Goal: Check status: Check status

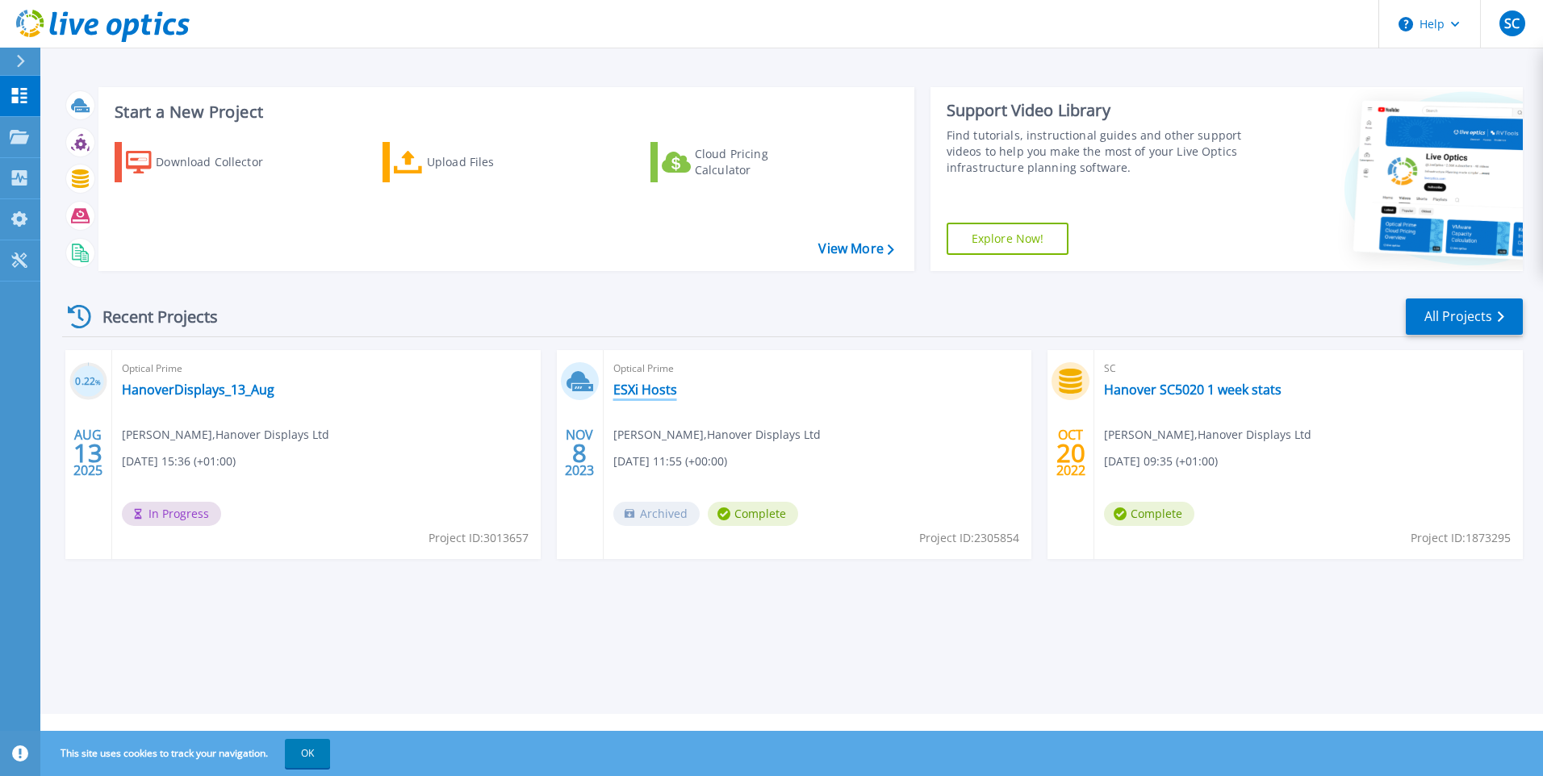
click at [651, 390] on link "ESXi Hosts" at bounding box center [645, 390] width 64 height 16
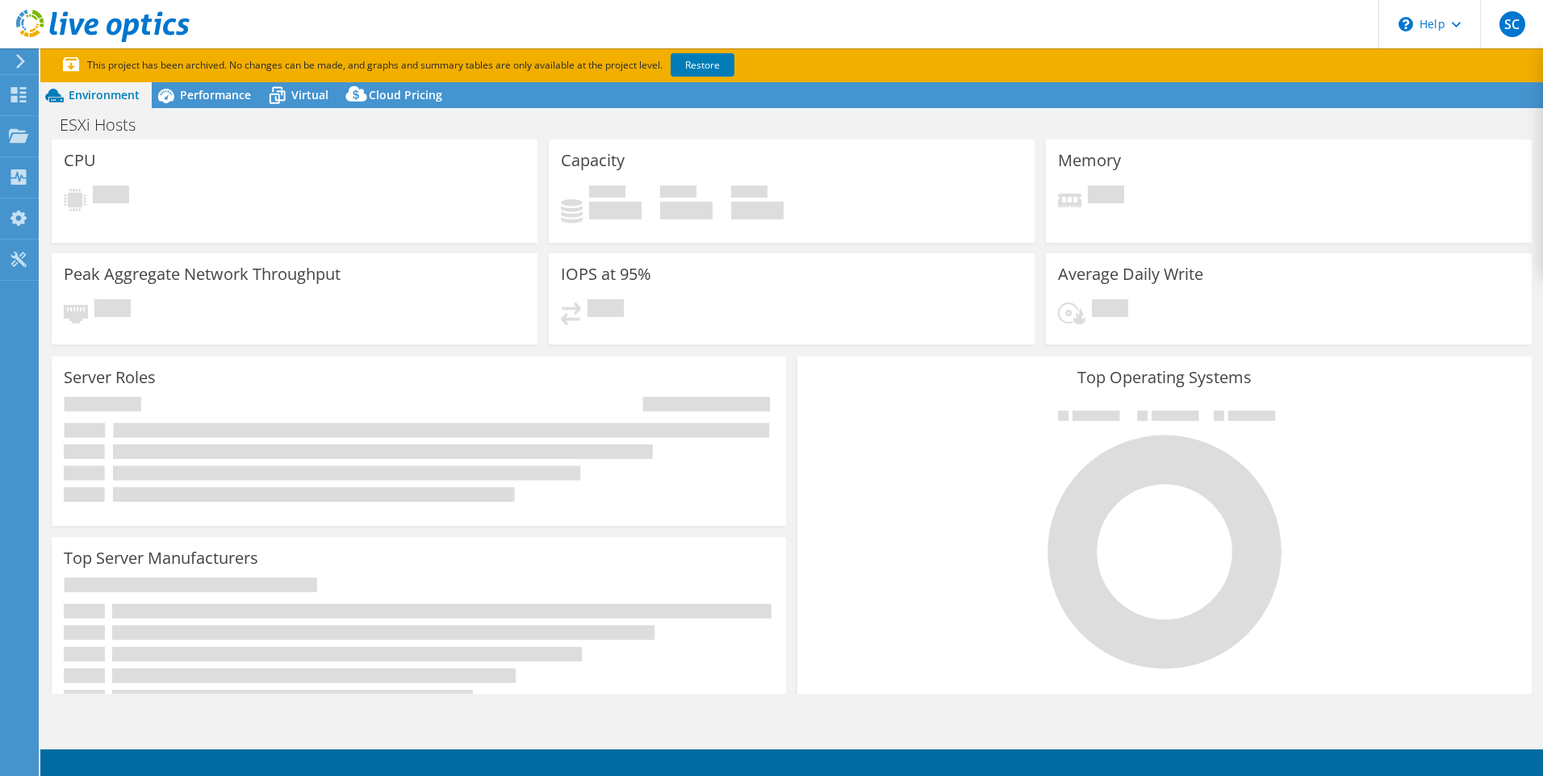
select select "USD"
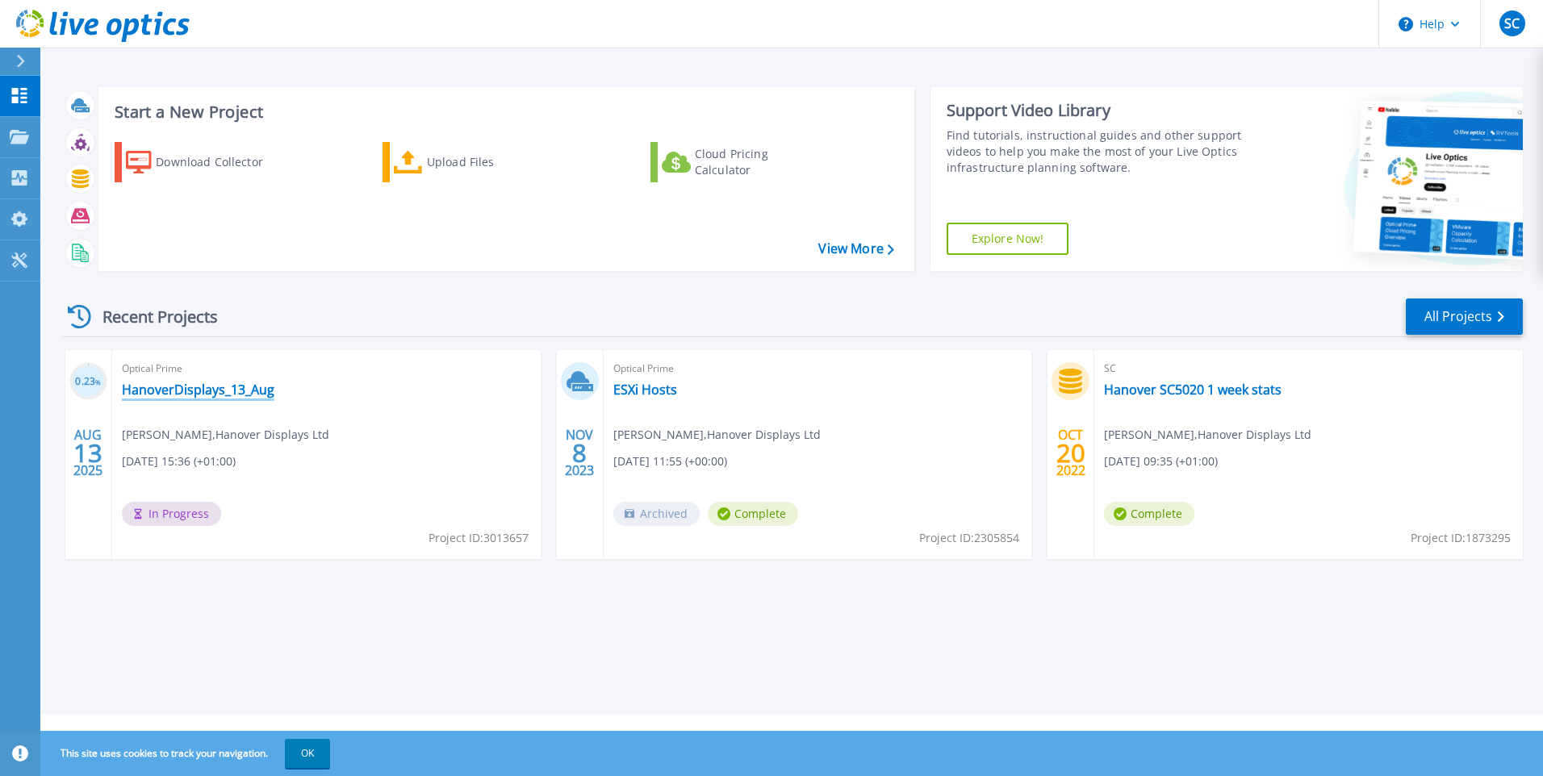
click at [207, 391] on link "HanoverDisplays_13_Aug" at bounding box center [198, 390] width 153 height 16
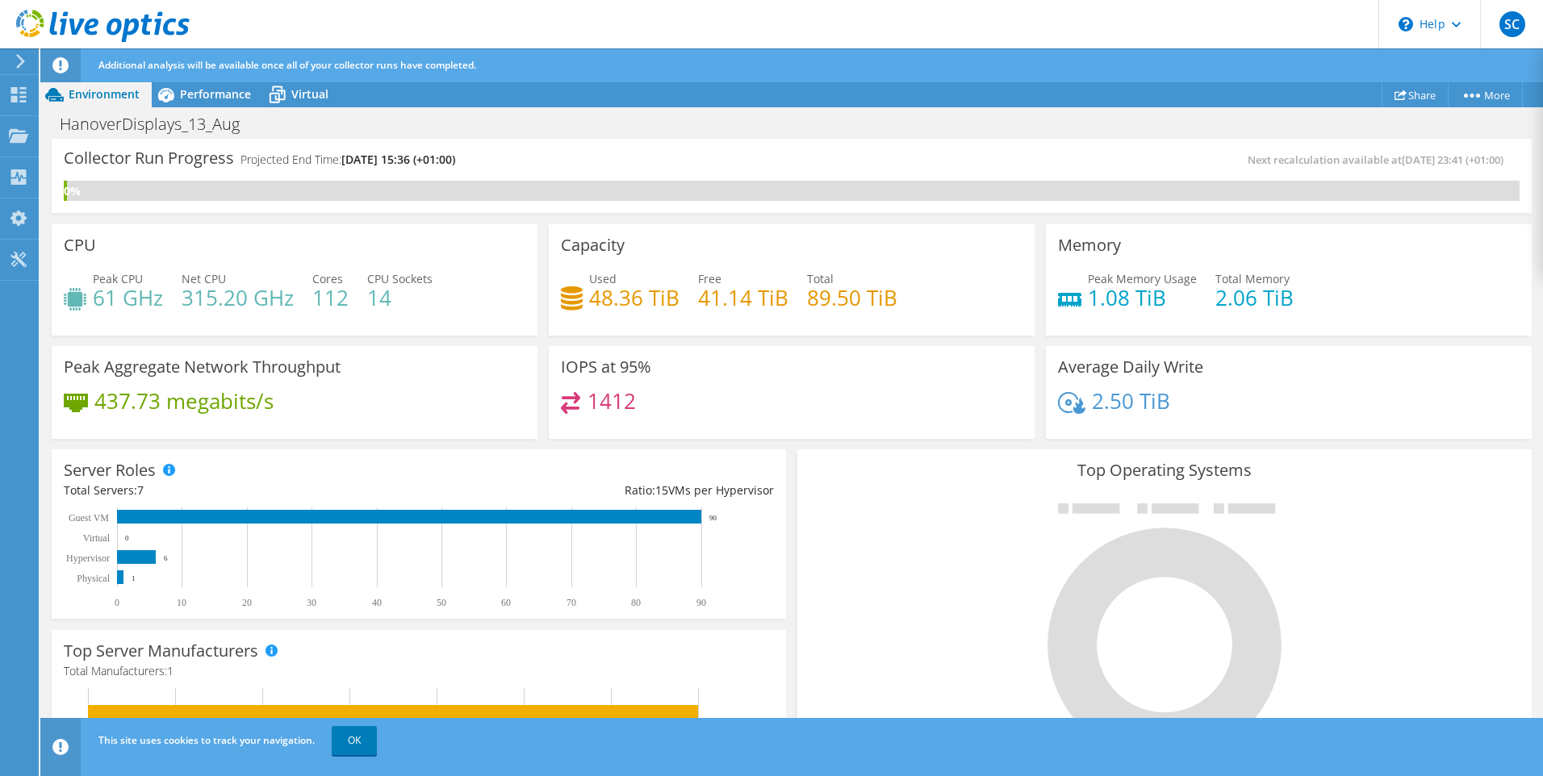
scroll to position [395, 0]
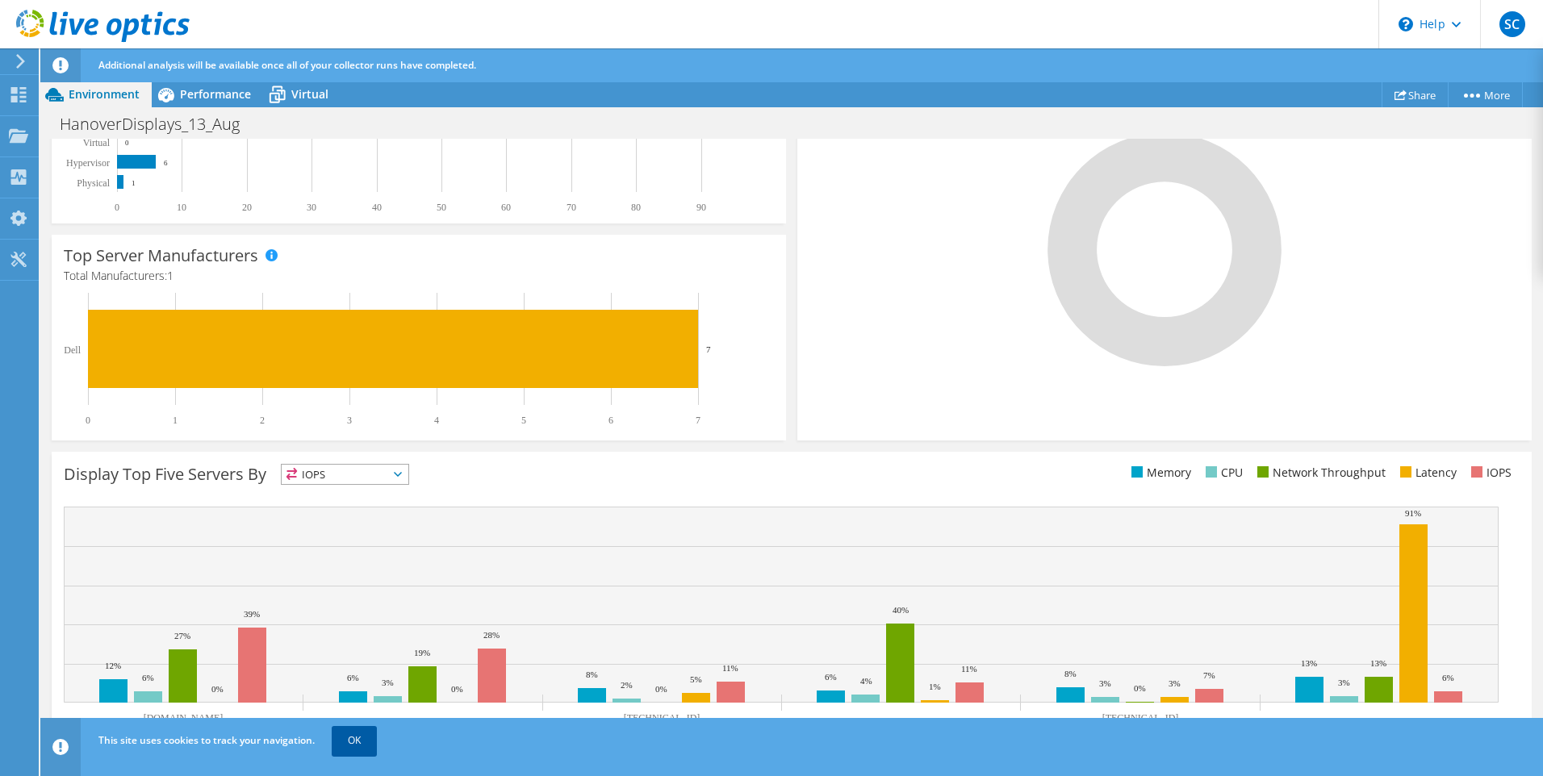
click at [358, 734] on link "OK" at bounding box center [354, 740] width 45 height 29
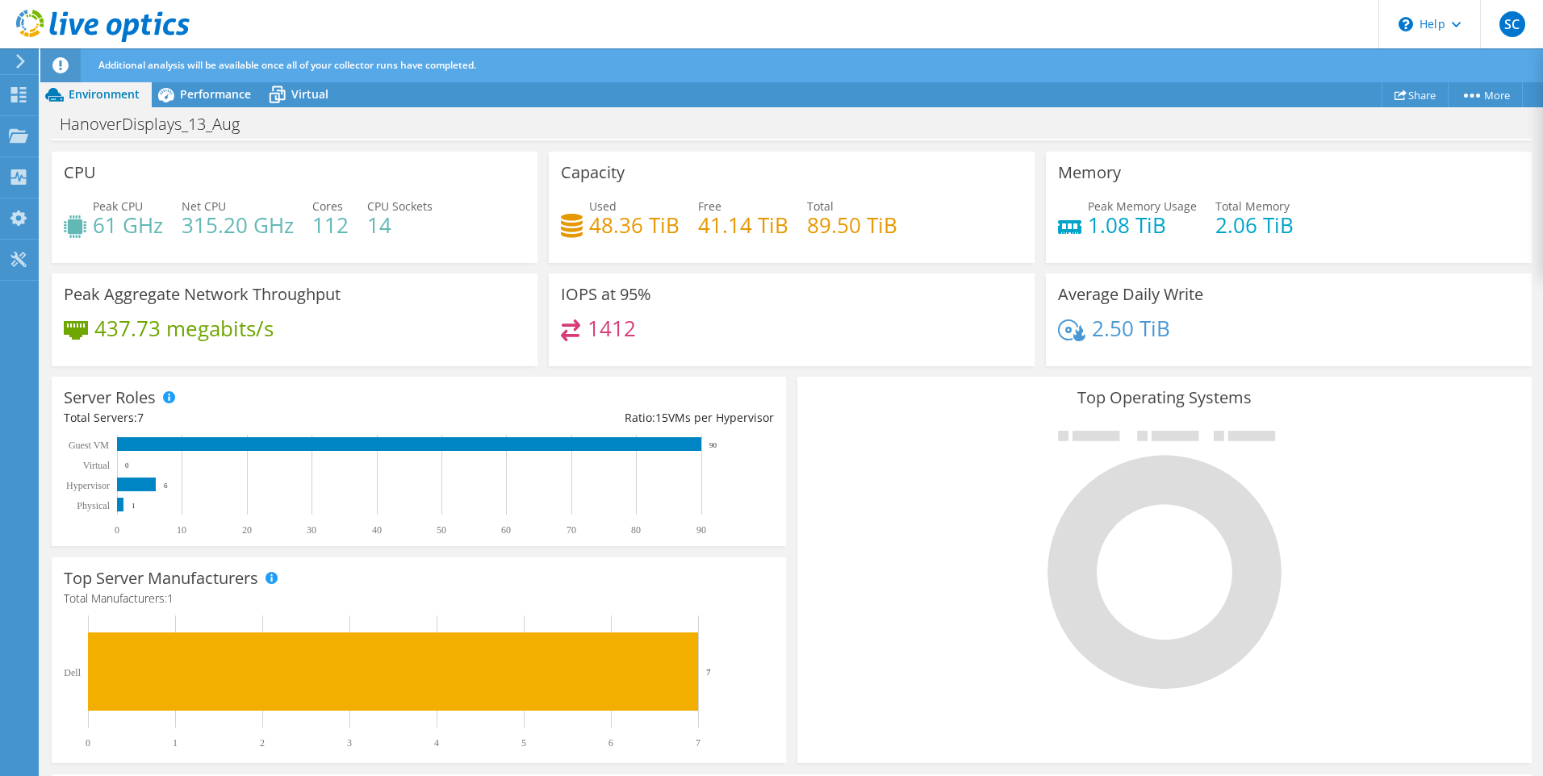
scroll to position [81, 0]
click at [219, 96] on span "Performance" at bounding box center [215, 93] width 71 height 15
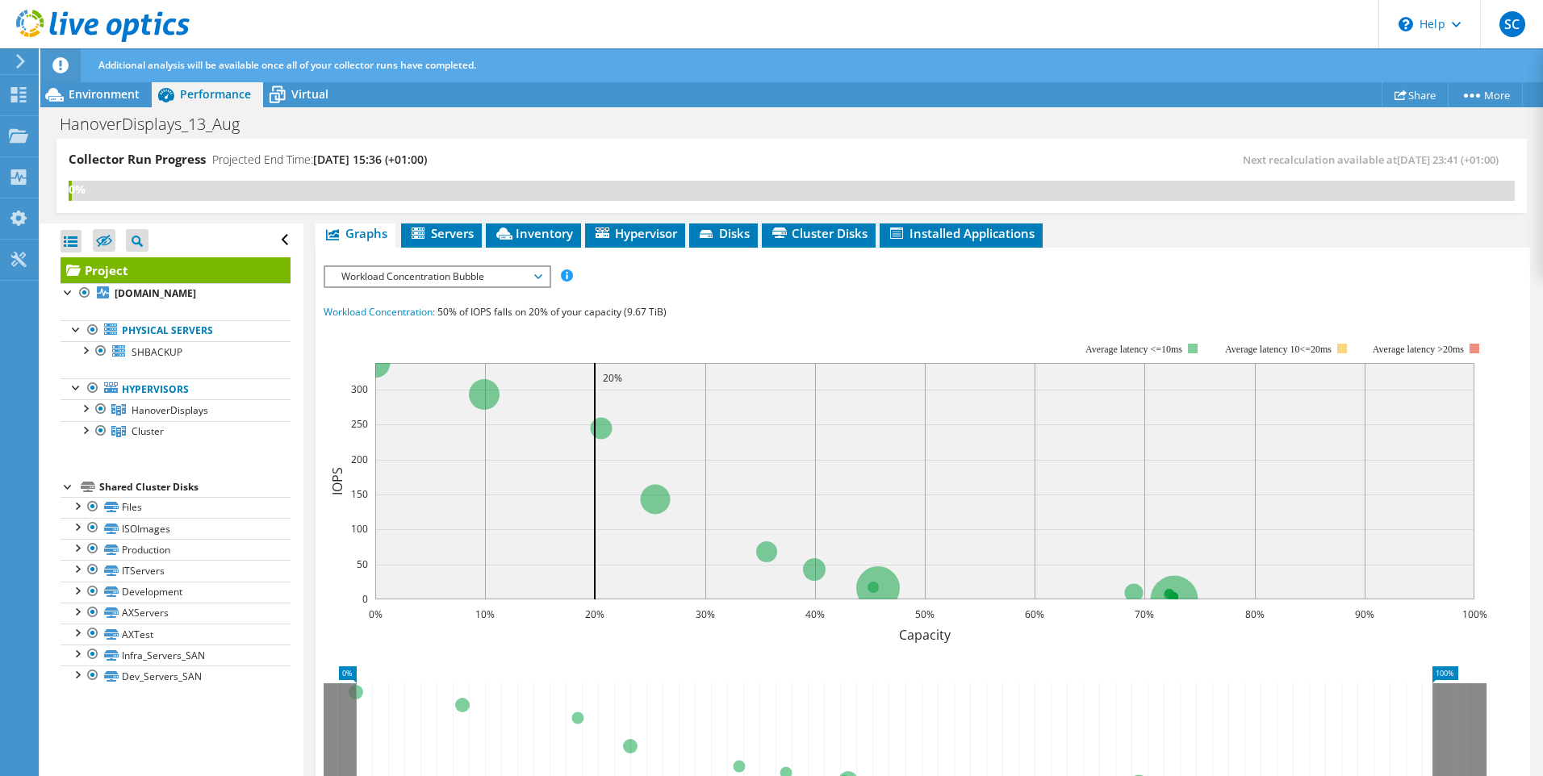
scroll to position [484, 0]
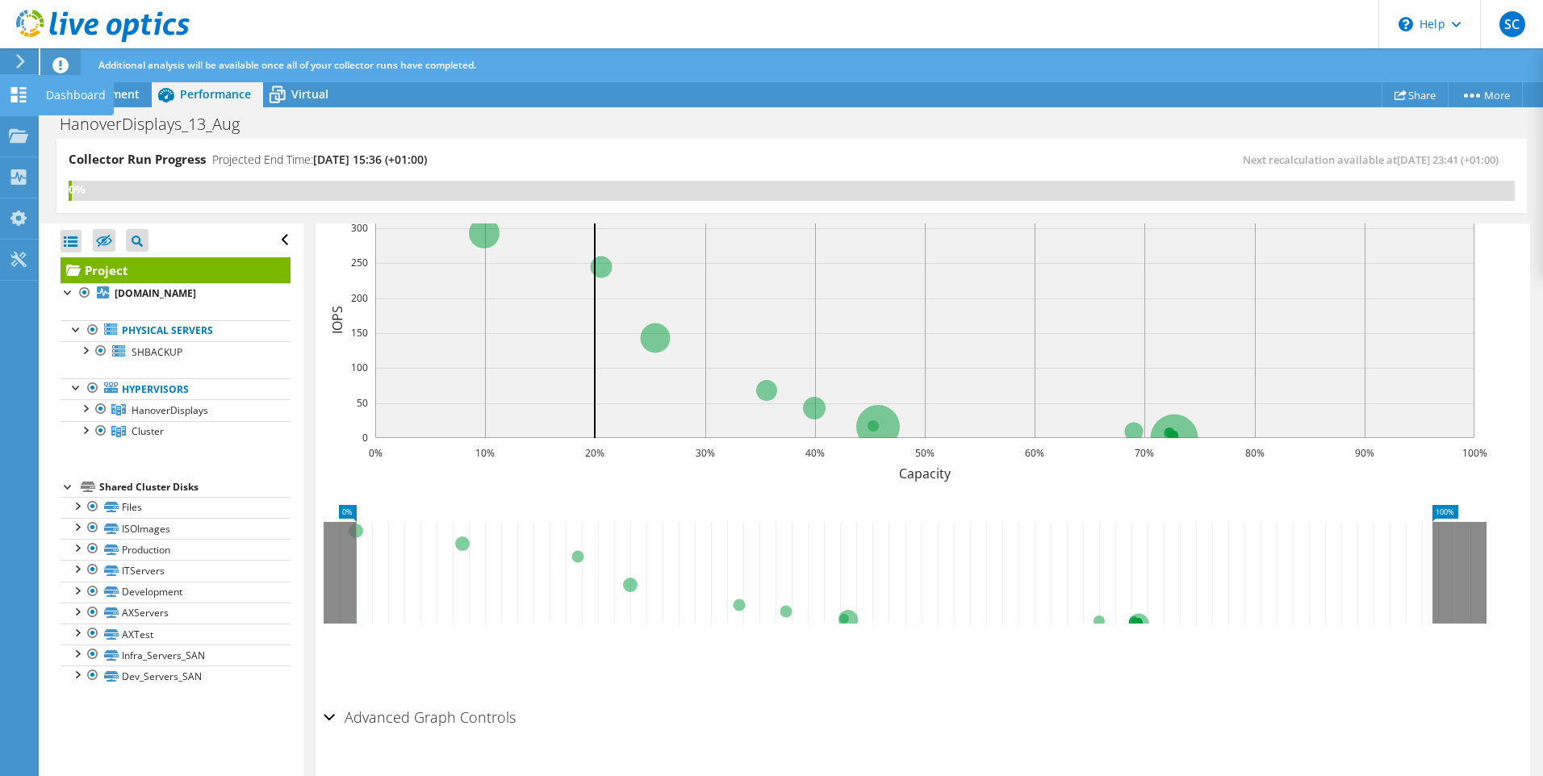
click at [20, 92] on use at bounding box center [18, 94] width 15 height 15
